Goal: Find specific page/section: Find specific page/section

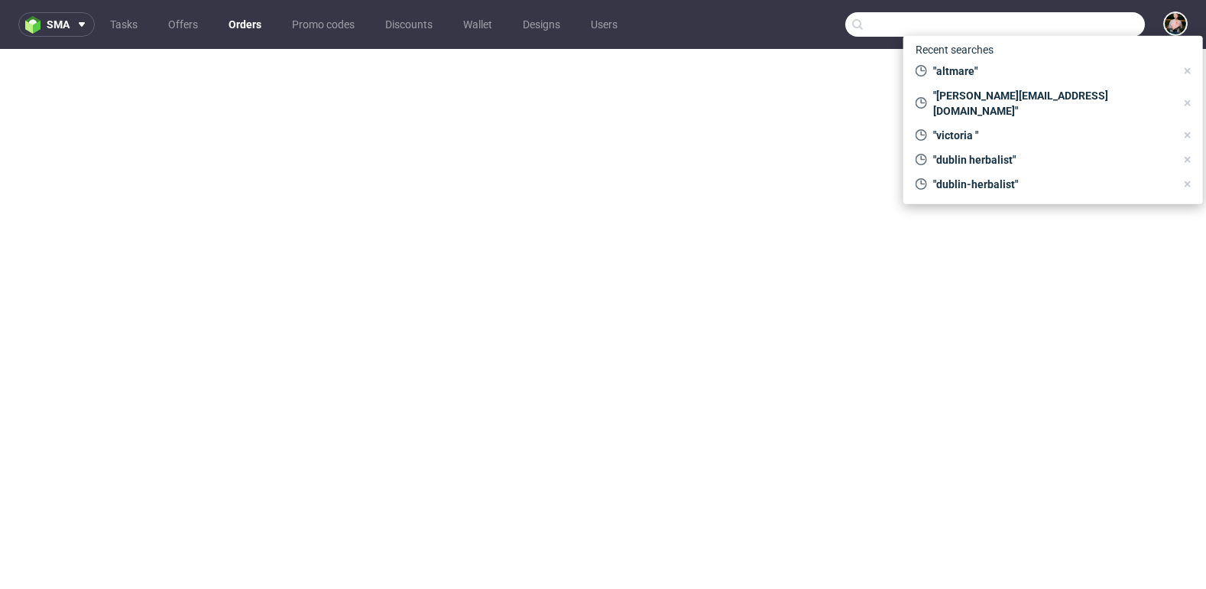
click at [1063, 18] on input "text" at bounding box center [995, 24] width 300 height 24
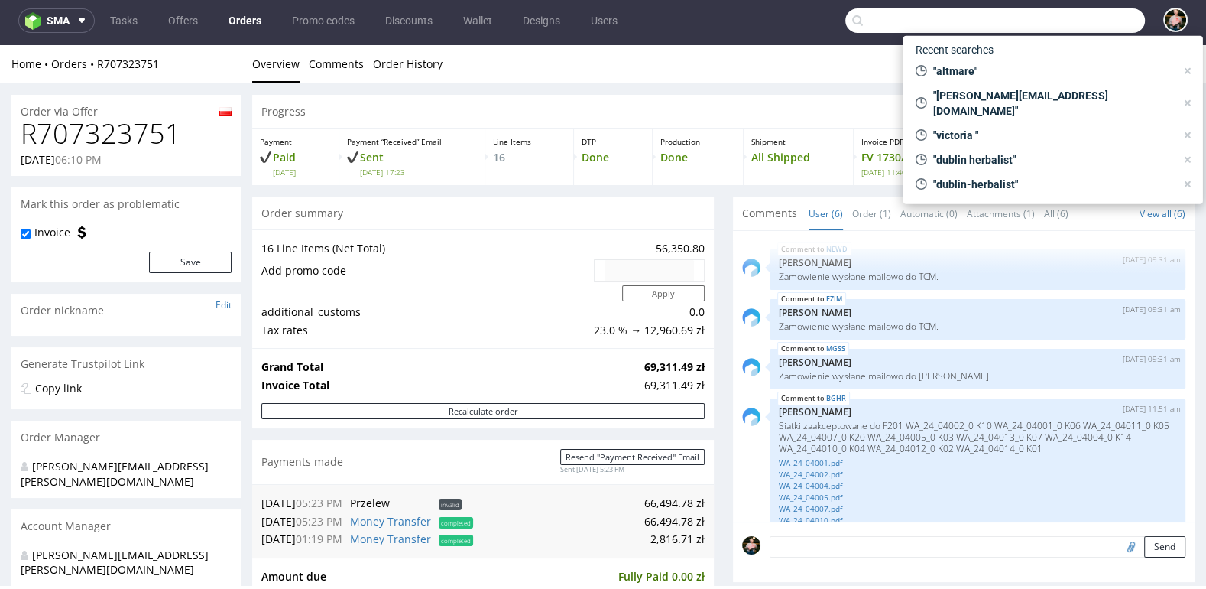
scroll to position [178, 0]
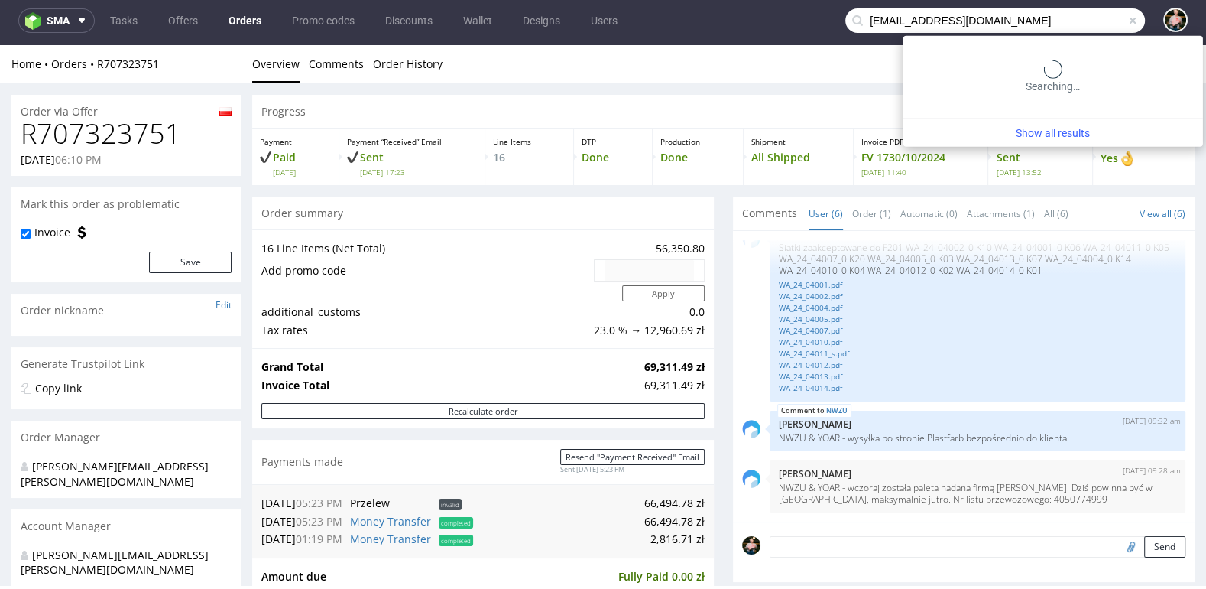
type input "[EMAIL_ADDRESS][DOMAIN_NAME]"
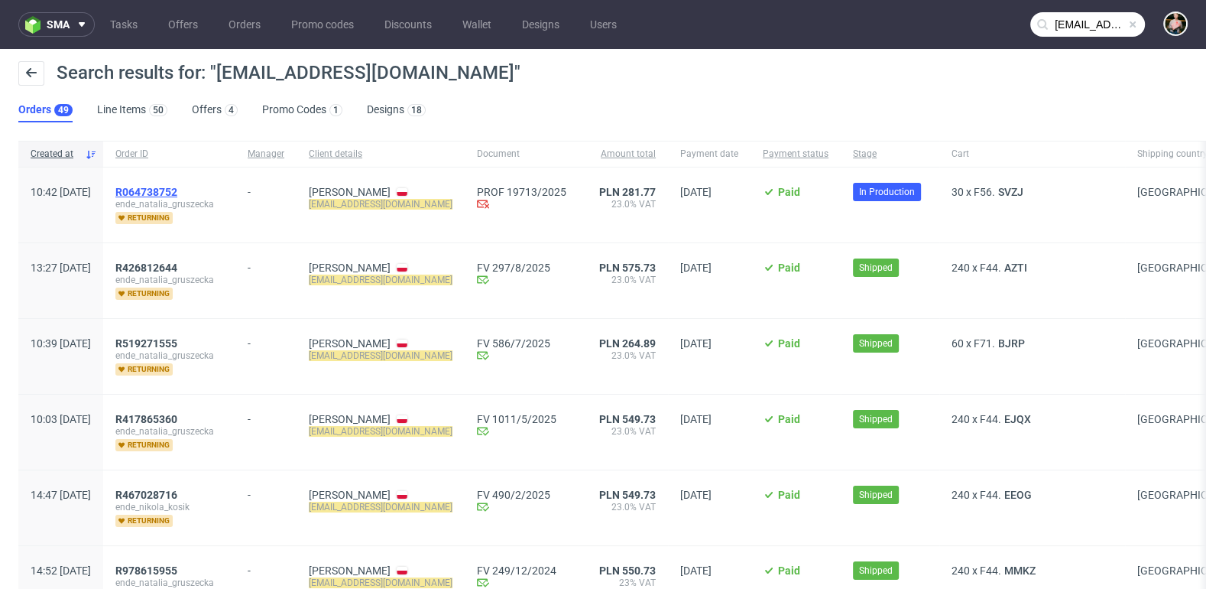
click at [177, 190] on span "R064738752" at bounding box center [146, 192] width 62 height 12
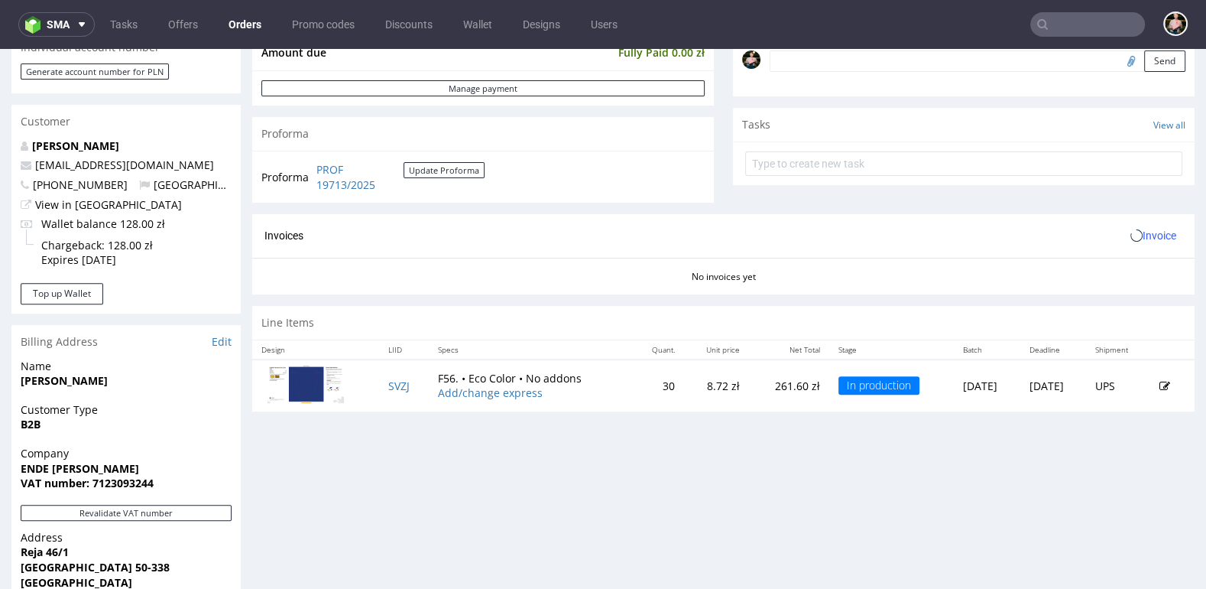
scroll to position [493, 0]
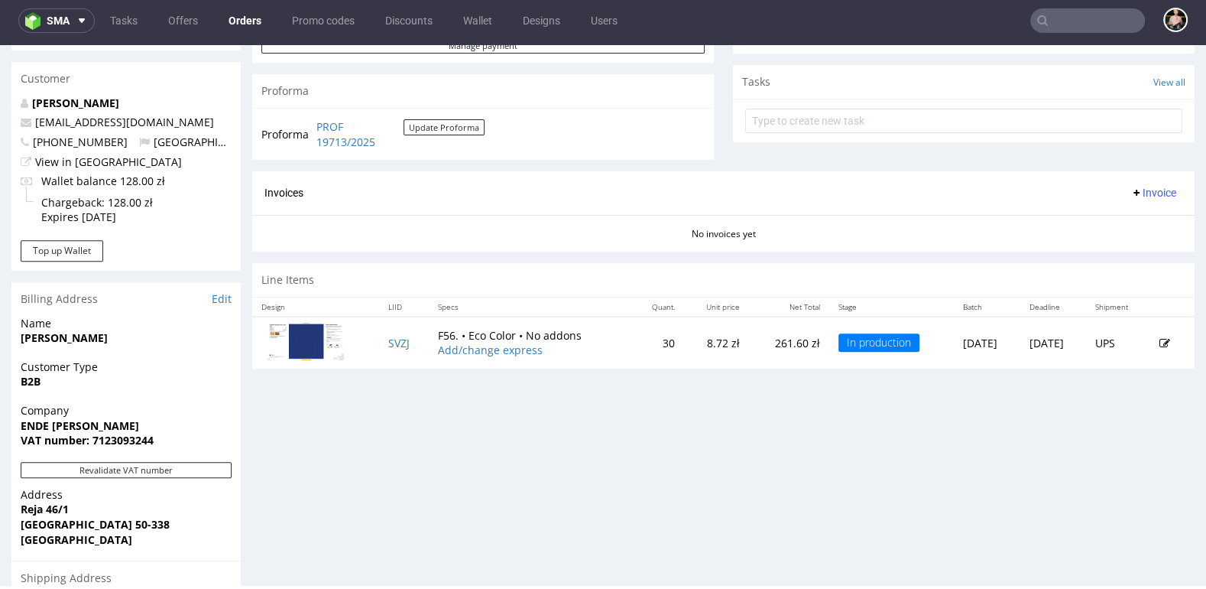
scroll to position [533, 0]
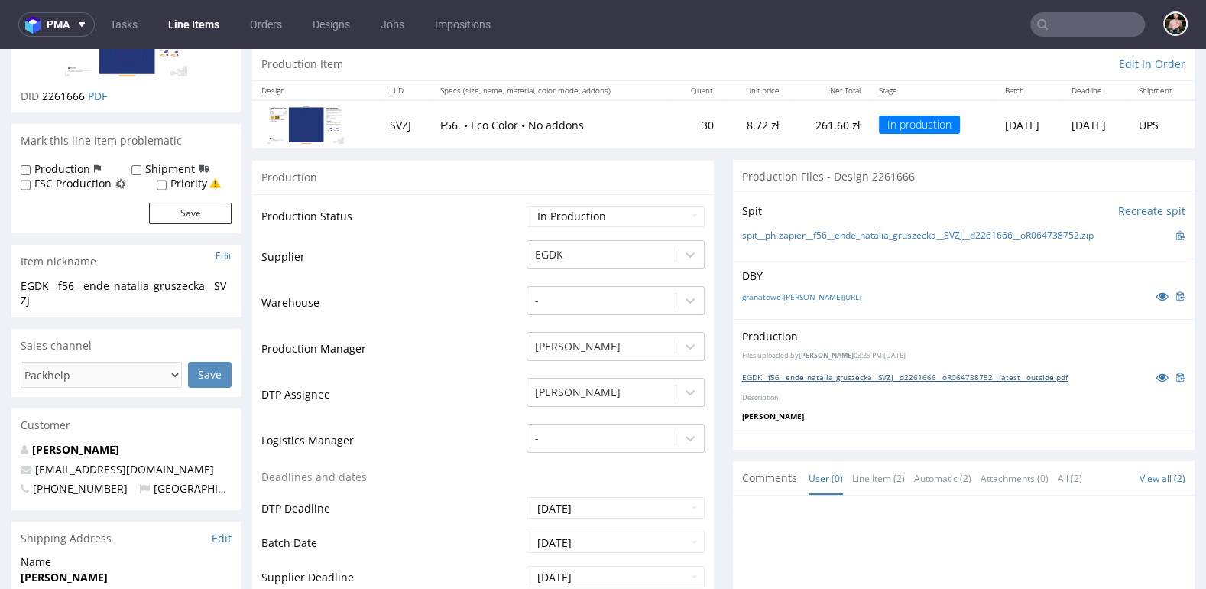
click at [877, 377] on link "EGDK__f56__ende_natalia_gruszecka__SVZJ__d2261666__oR064738752__latest__outside…" at bounding box center [905, 376] width 326 height 11
